Goal: Task Accomplishment & Management: Use online tool/utility

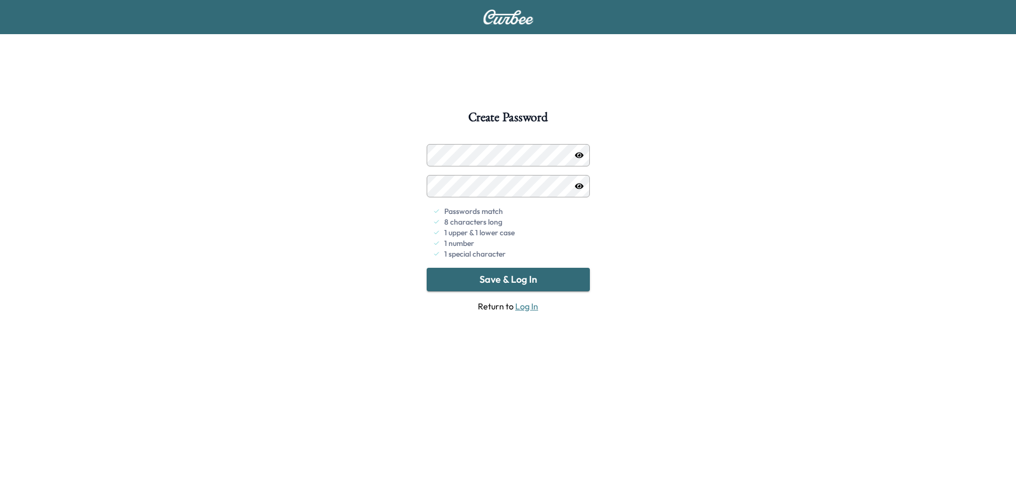
click at [528, 286] on button "Save & Log In" at bounding box center [508, 279] width 163 height 23
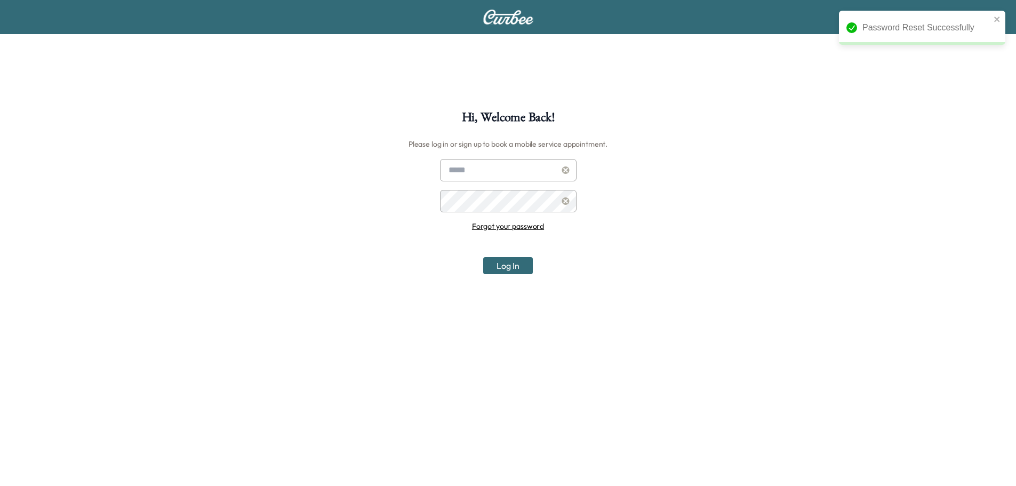
type input "**********"
click at [505, 262] on button "Log In" at bounding box center [508, 265] width 50 height 17
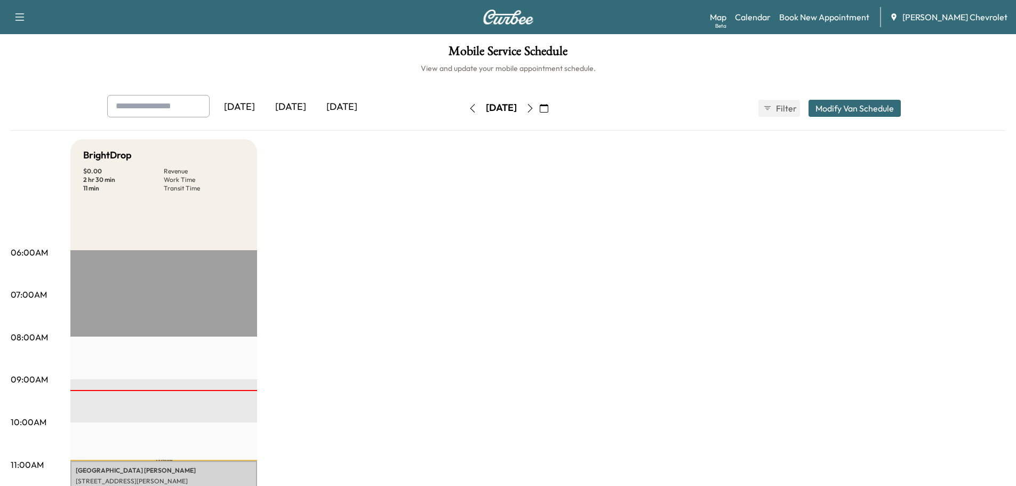
click at [296, 110] on div "[DATE]" at bounding box center [290, 107] width 51 height 25
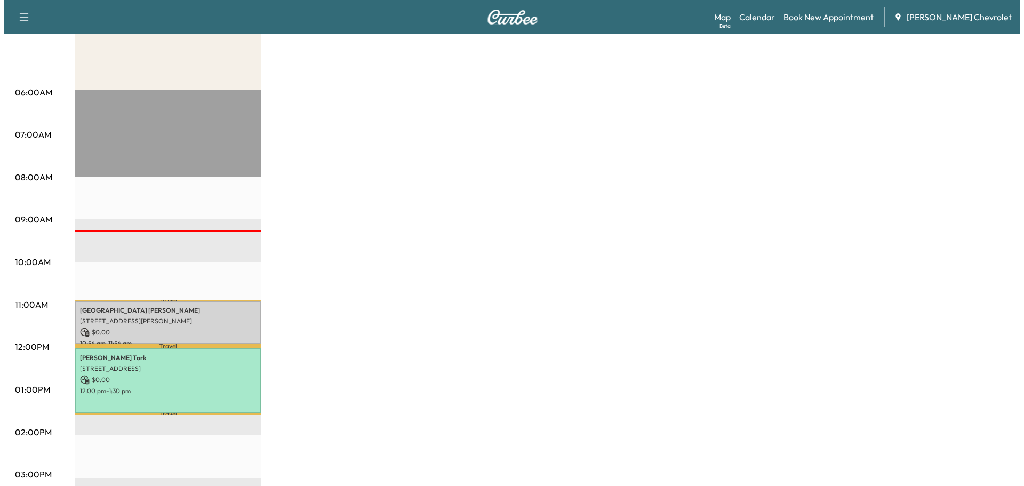
scroll to position [213, 0]
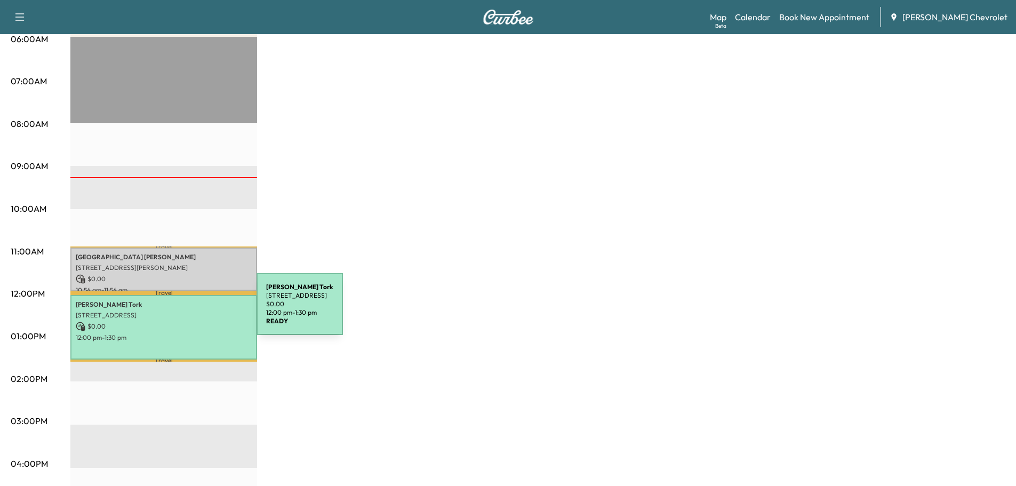
click at [177, 311] on p "[STREET_ADDRESS]" at bounding box center [164, 315] width 176 height 9
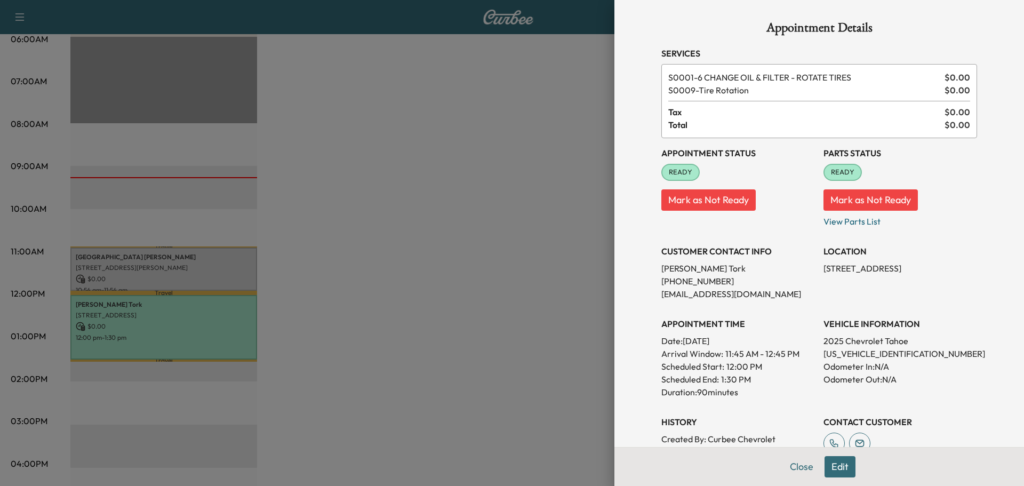
drag, startPoint x: 553, startPoint y: 152, endPoint x: 651, endPoint y: 135, distance: 99.1
click at [553, 153] on div at bounding box center [512, 243] width 1024 height 486
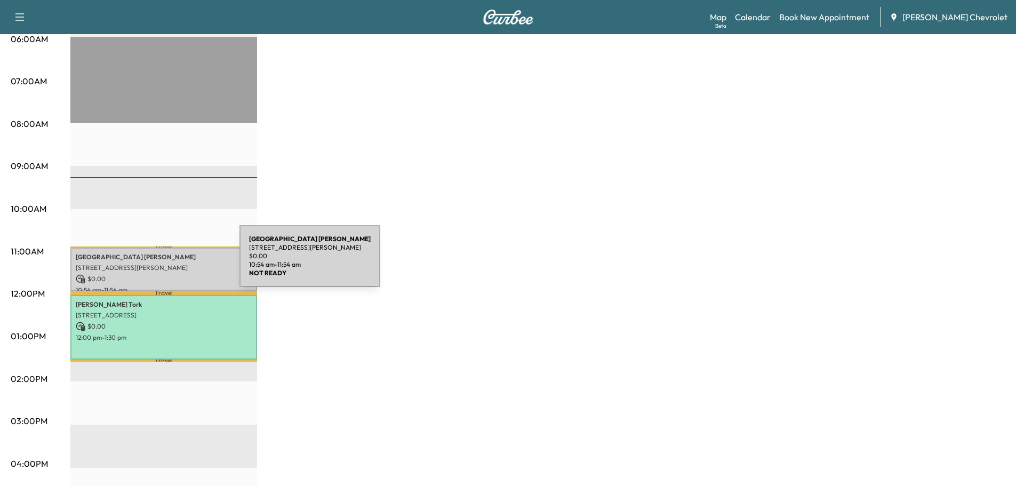
click at [159, 263] on p "[STREET_ADDRESS][PERSON_NAME]" at bounding box center [164, 267] width 176 height 9
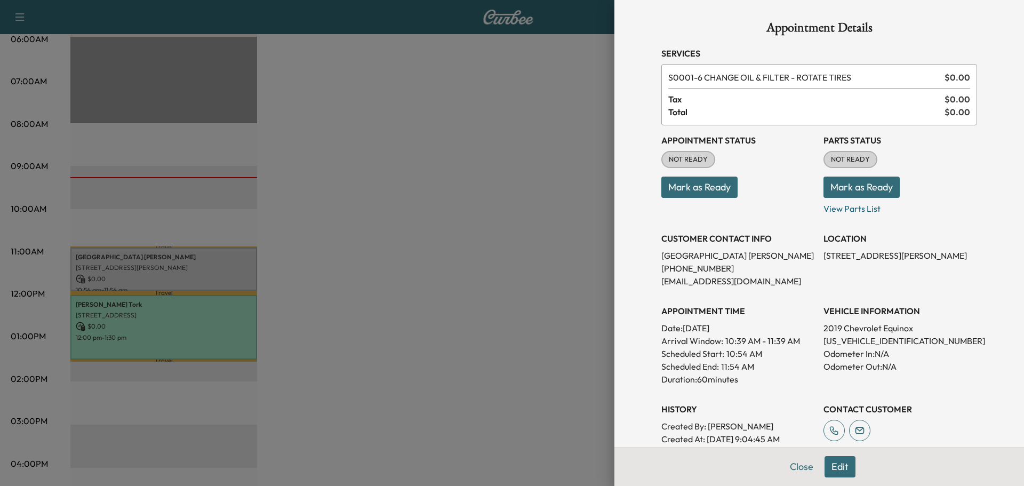
click at [846, 177] on button "Mark as Ready" at bounding box center [861, 187] width 76 height 21
click at [706, 191] on button "Mark as Ready" at bounding box center [699, 187] width 76 height 21
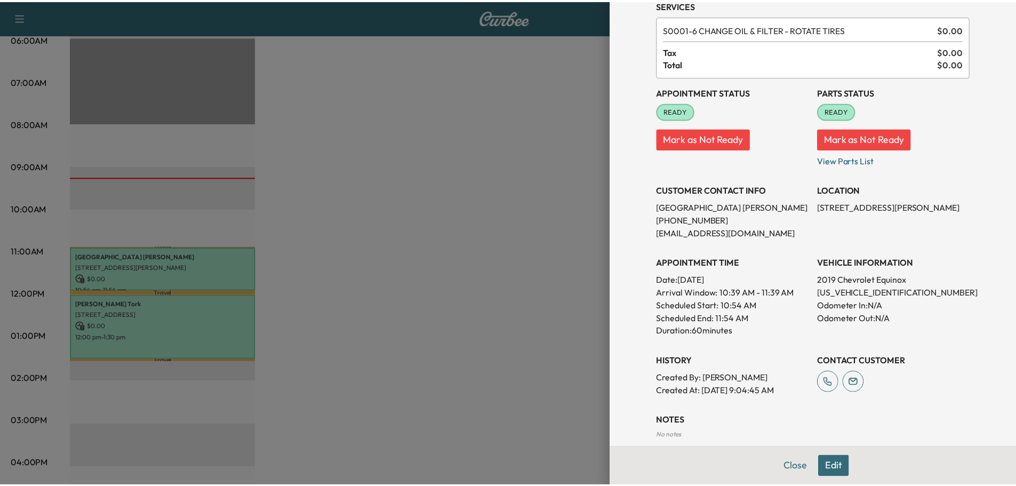
scroll to position [0, 0]
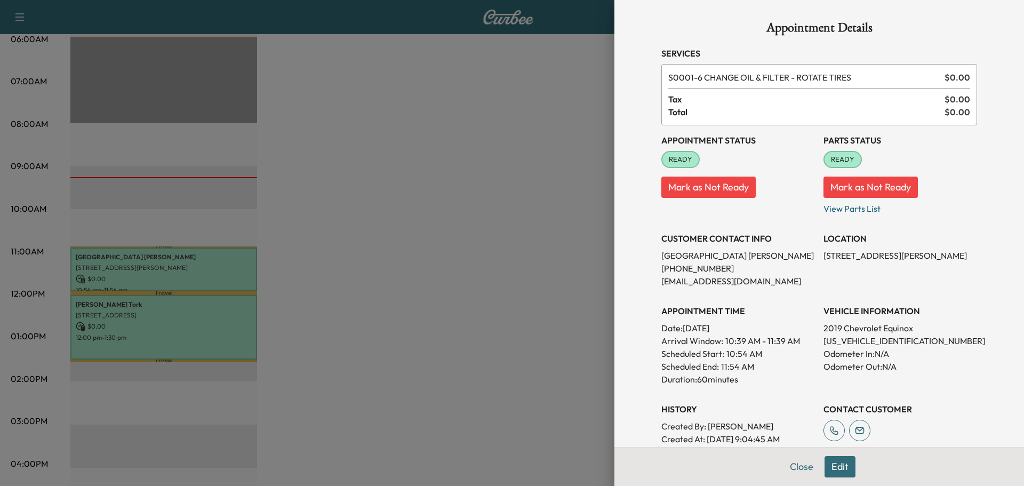
click at [846, 183] on button "Mark as Not Ready" at bounding box center [870, 187] width 94 height 21
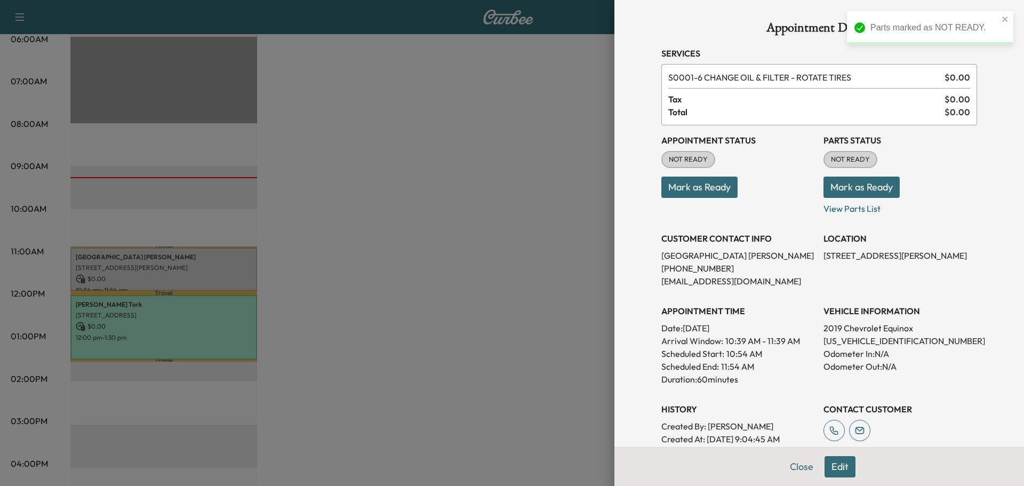
click at [688, 190] on button "Mark as Ready" at bounding box center [699, 187] width 76 height 21
click at [515, 190] on div at bounding box center [512, 243] width 1024 height 486
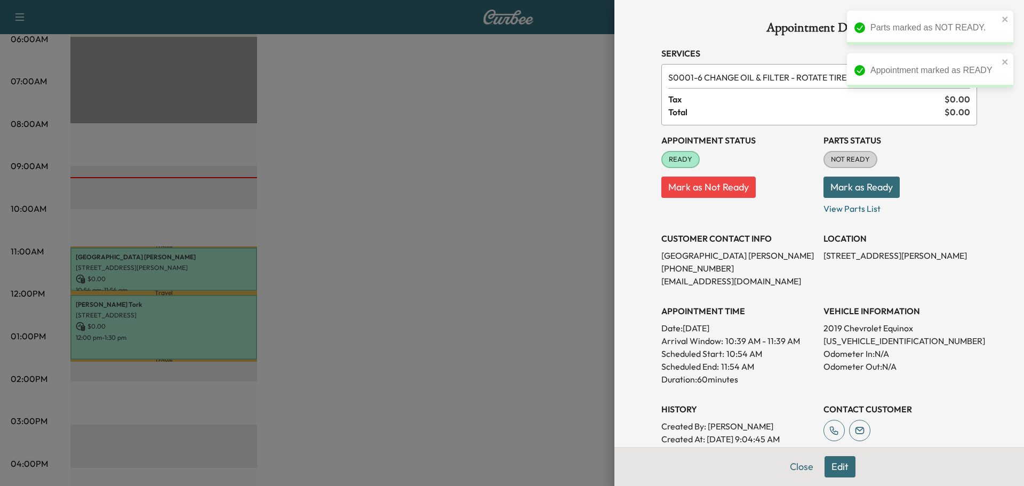
click at [679, 190] on button "Mark as Not Ready" at bounding box center [708, 187] width 94 height 21
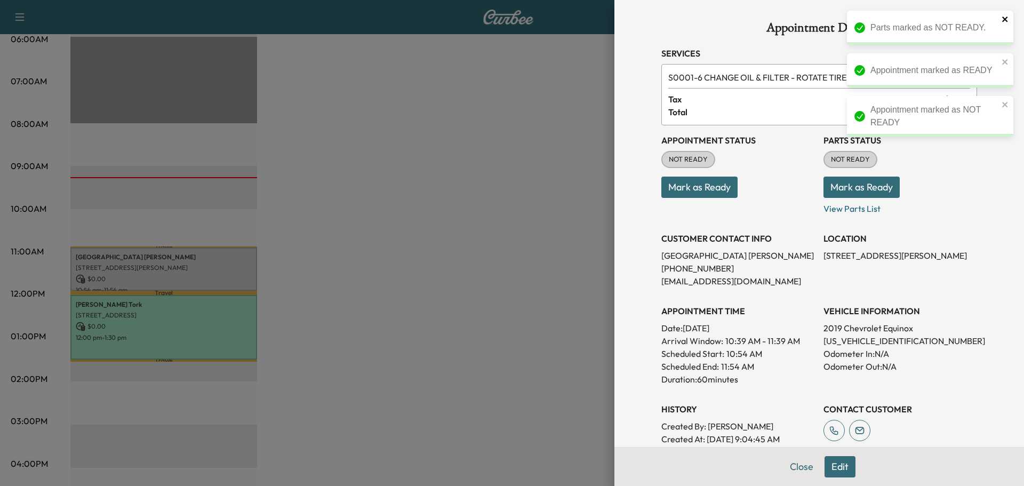
click at [1006, 17] on icon "close" at bounding box center [1005, 19] width 7 height 9
click at [1003, 22] on icon "close" at bounding box center [1005, 19] width 7 height 9
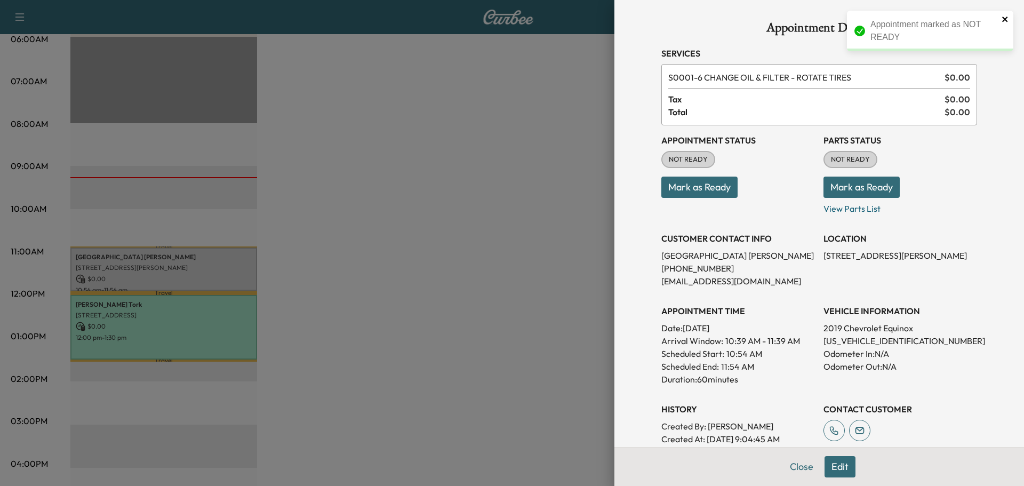
click at [1005, 19] on icon "close" at bounding box center [1004, 19] width 5 height 5
click at [507, 170] on div at bounding box center [512, 243] width 1024 height 486
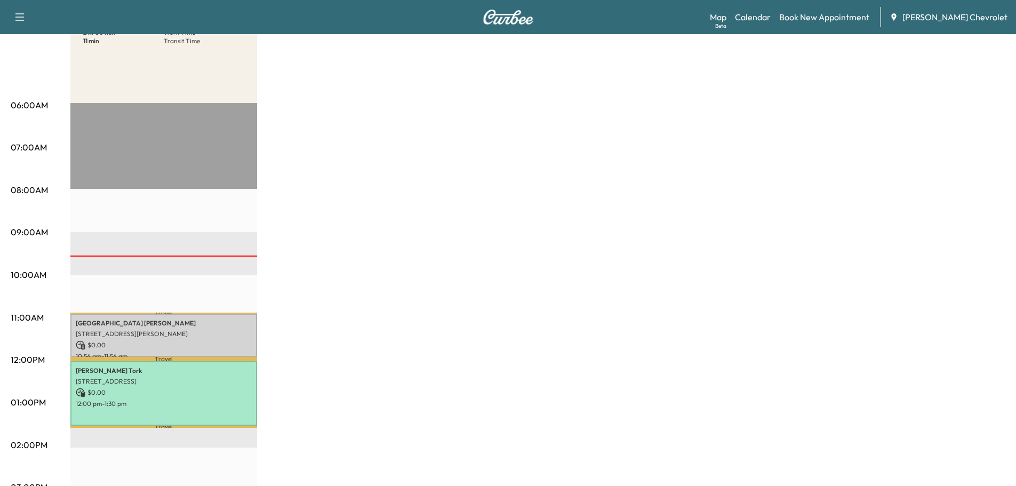
scroll to position [160, 0]
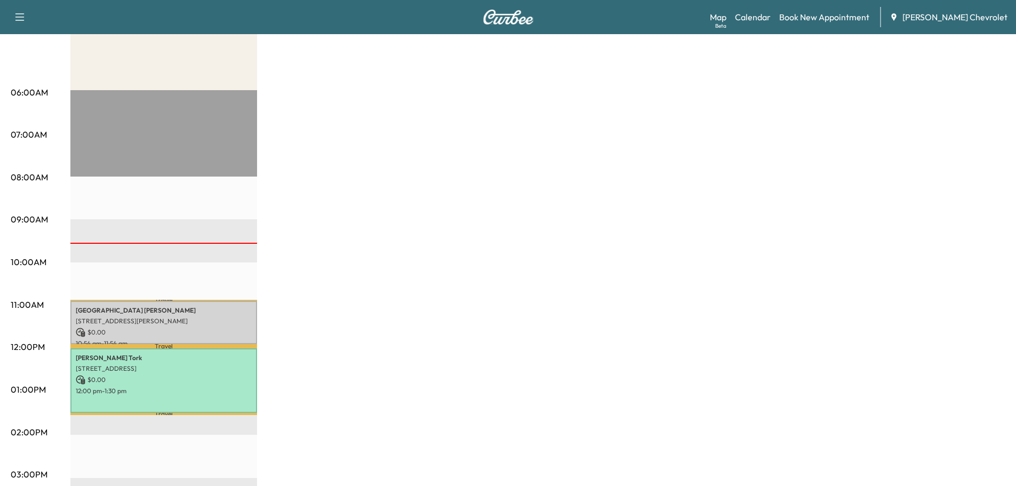
click at [187, 243] on div "Travel [PERSON_NAME] [STREET_ADDRESS][PERSON_NAME] $ 0.00 10:54 am - 11:54 am T…" at bounding box center [163, 434] width 187 height 689
